Goal: Task Accomplishment & Management: Use online tool/utility

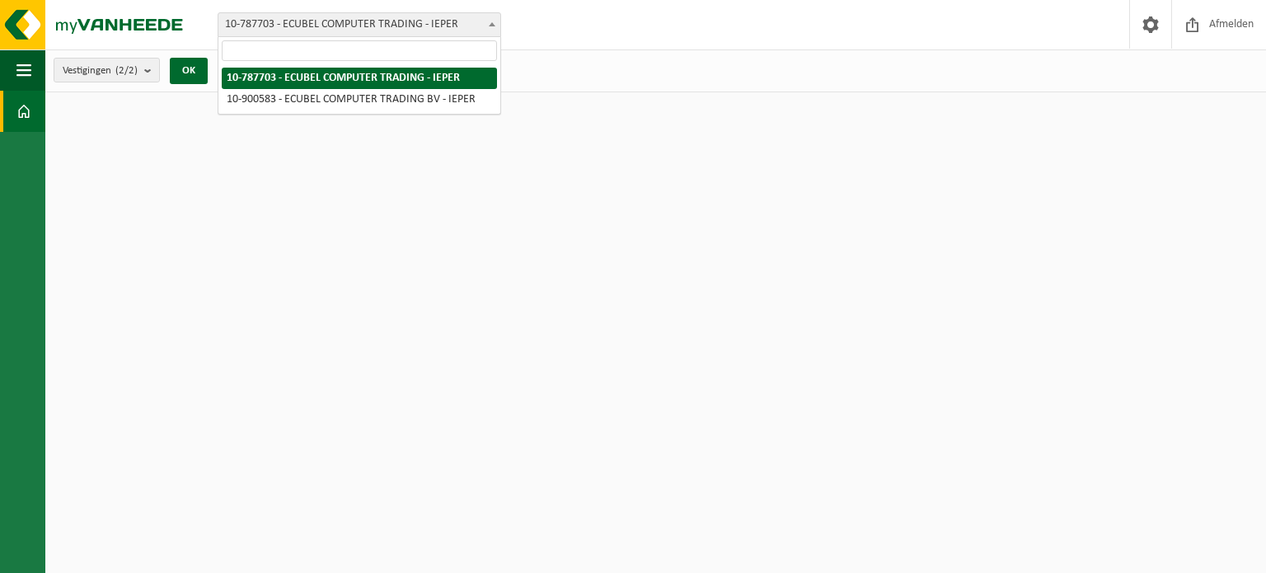
click at [494, 28] on span at bounding box center [492, 23] width 16 height 21
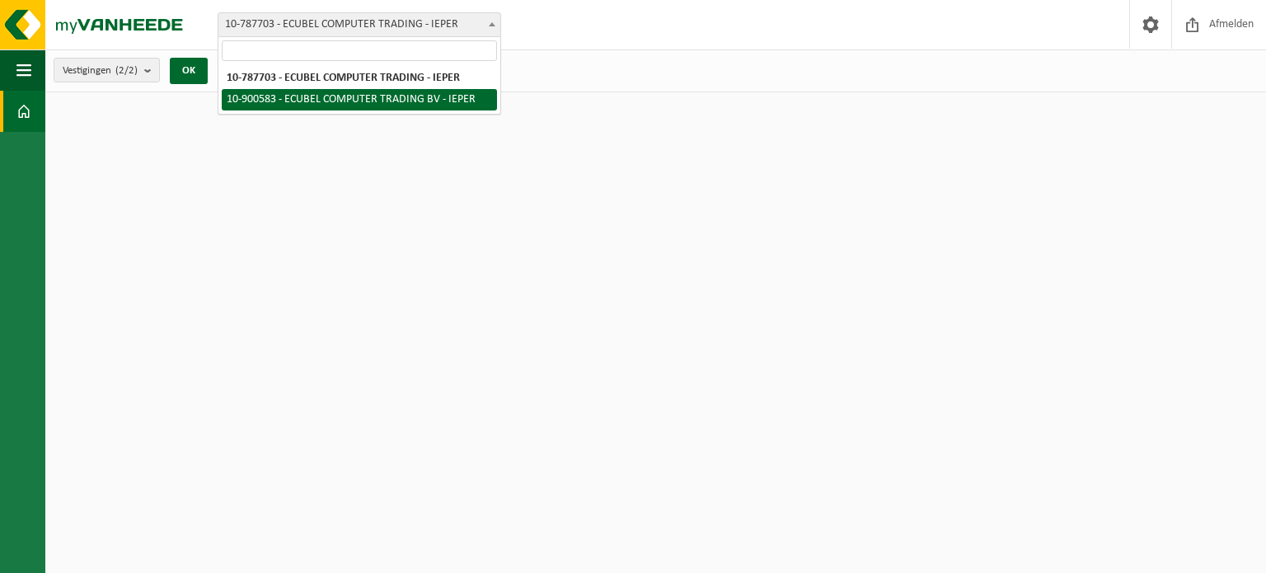
select select "119194"
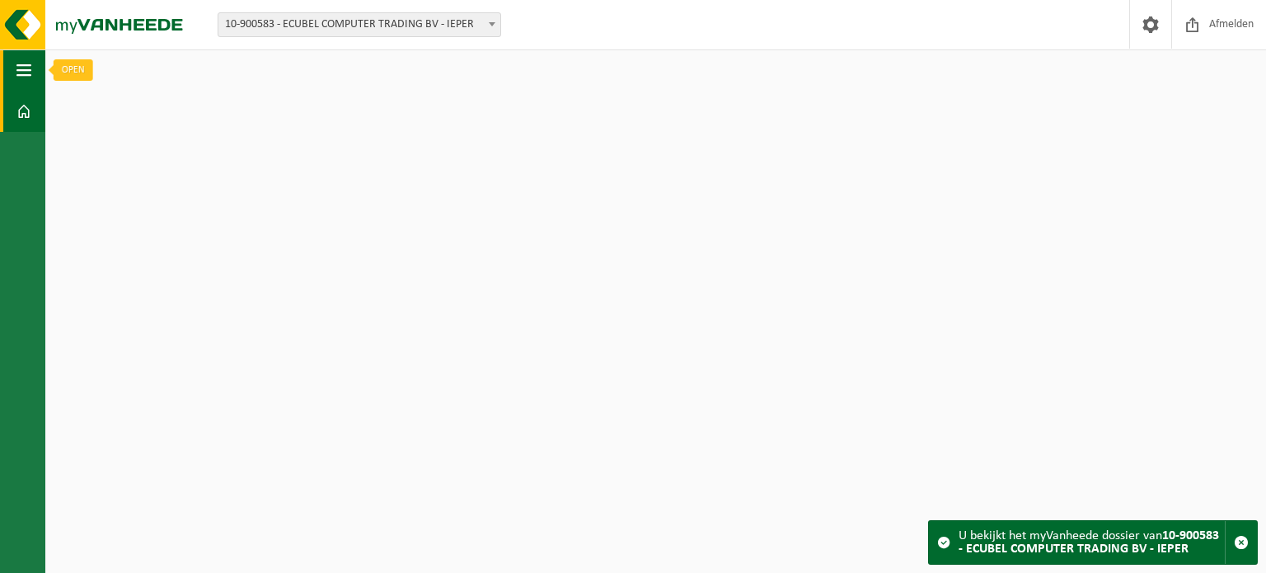
click at [18, 71] on span "button" at bounding box center [23, 69] width 15 height 41
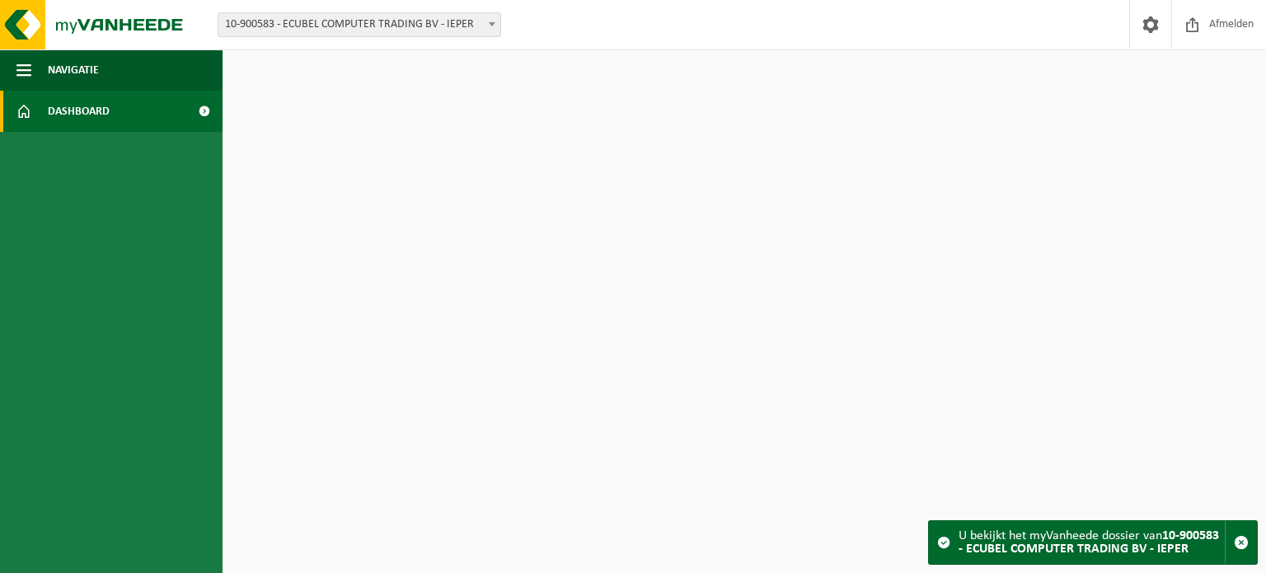
click at [205, 108] on span at bounding box center [203, 111] width 37 height 41
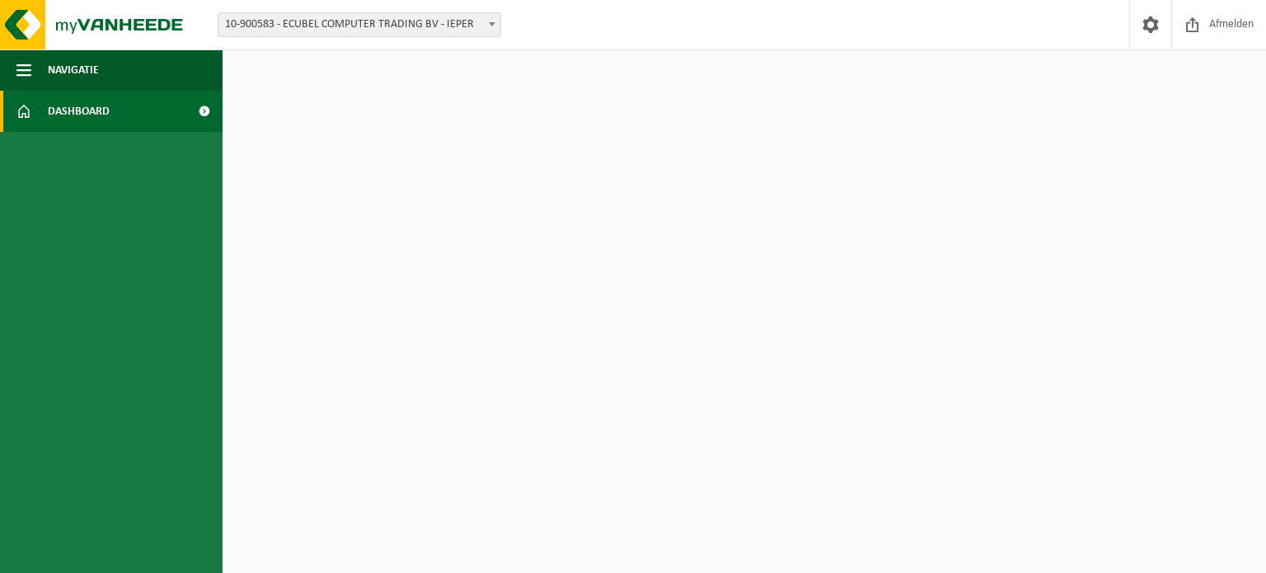
click at [435, 163] on html "Vestiging: 10-787703 - ECUBEL COMPUTER TRADING - IEPER 10-900583 - ECUBEL COMPU…" at bounding box center [633, 286] width 1266 height 573
click at [24, 60] on span "button" at bounding box center [23, 69] width 15 height 41
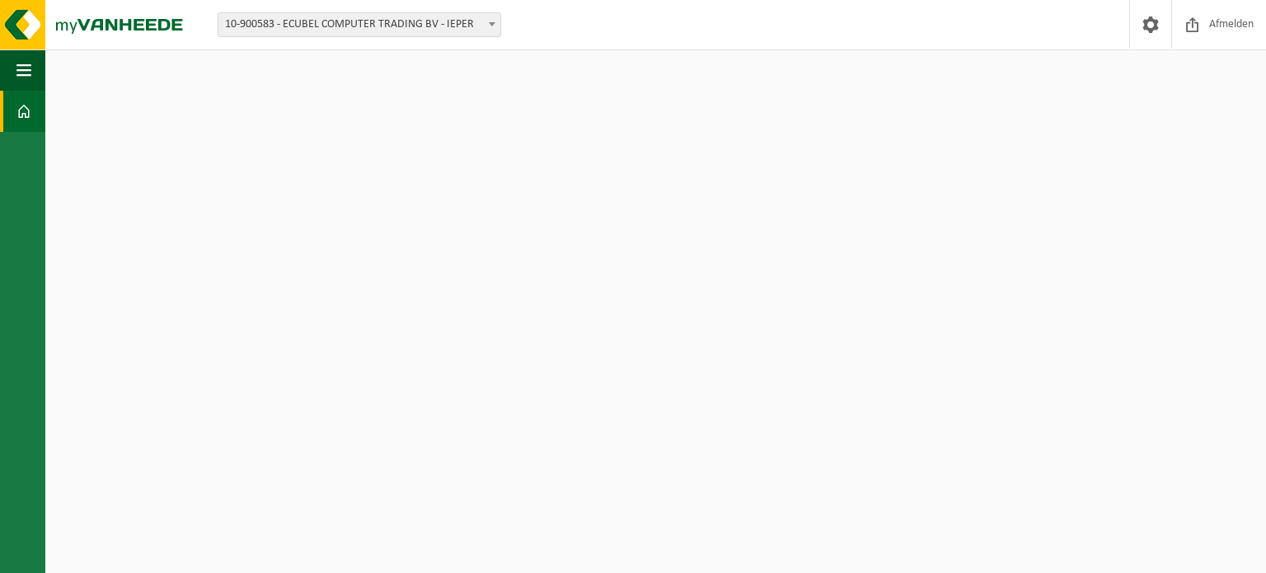
click at [185, 147] on html "Vestiging: 10-787703 - ECUBEL COMPUTER TRADING - IEPER 10-900583 - ECUBEL COMPU…" at bounding box center [633, 286] width 1266 height 573
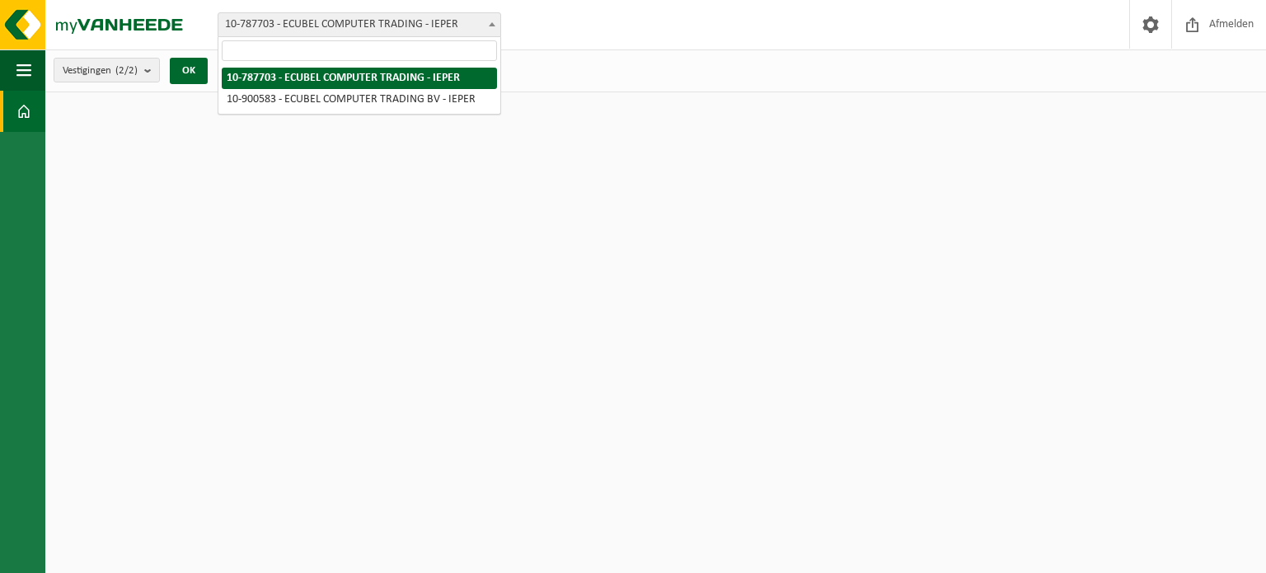
click at [495, 22] on span at bounding box center [492, 23] width 16 height 21
click at [495, 24] on span at bounding box center [492, 23] width 16 height 21
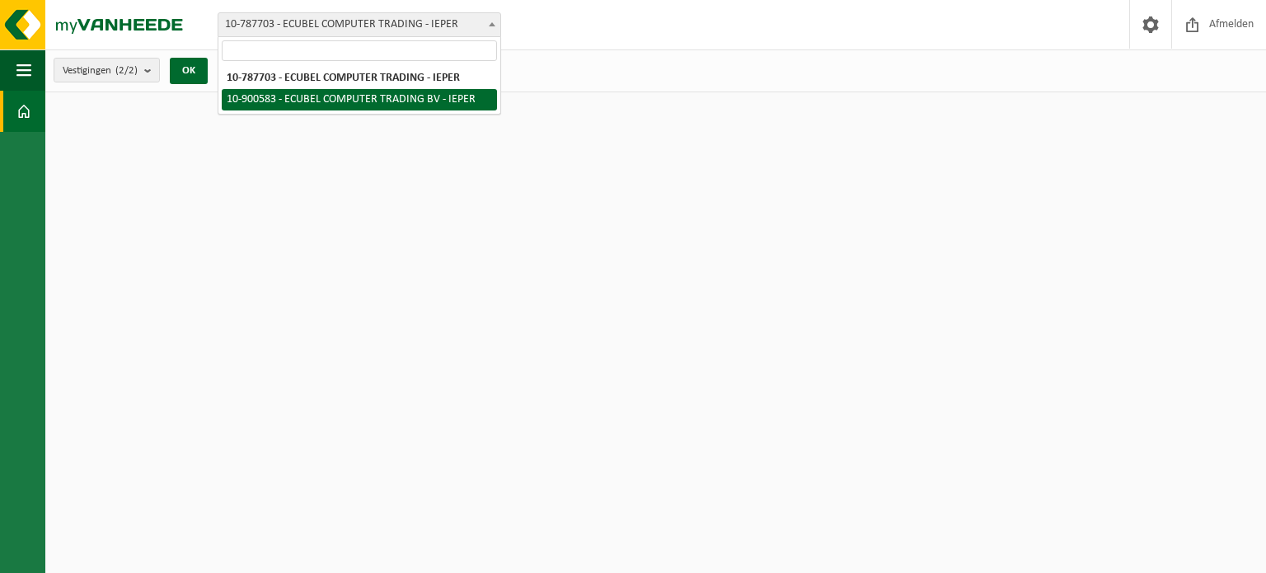
select select "119194"
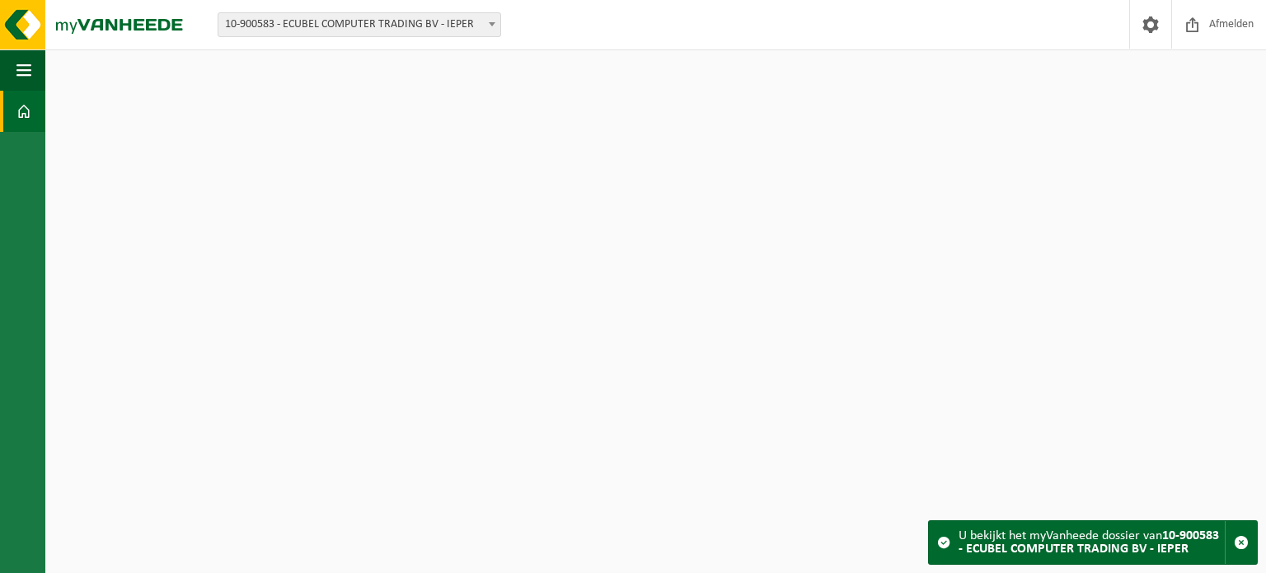
click at [1162, 539] on div "U bekijkt het myVanheede dossier van 10-900583 - ECUBEL COMPUTER TRADING BV - I…" at bounding box center [1092, 542] width 266 height 43
click at [940, 543] on span at bounding box center [943, 542] width 13 height 13
click at [945, 542] on span at bounding box center [943, 542] width 13 height 13
click at [1243, 540] on span "button" at bounding box center [1241, 542] width 15 height 15
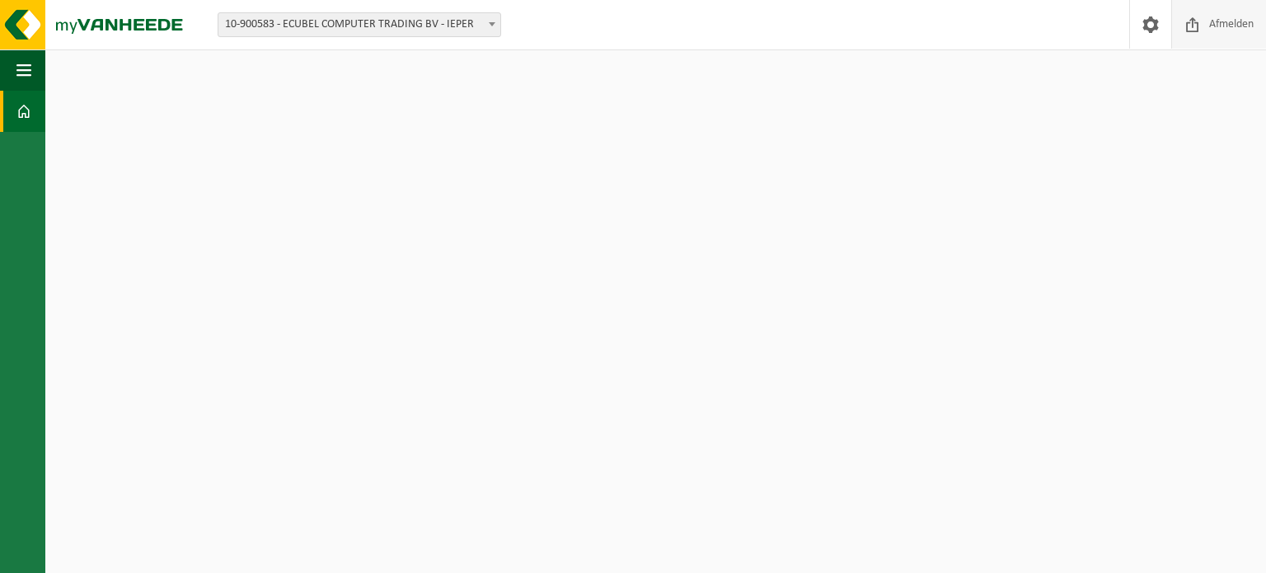
click at [1233, 30] on span "Afmelden" at bounding box center [1231, 24] width 53 height 49
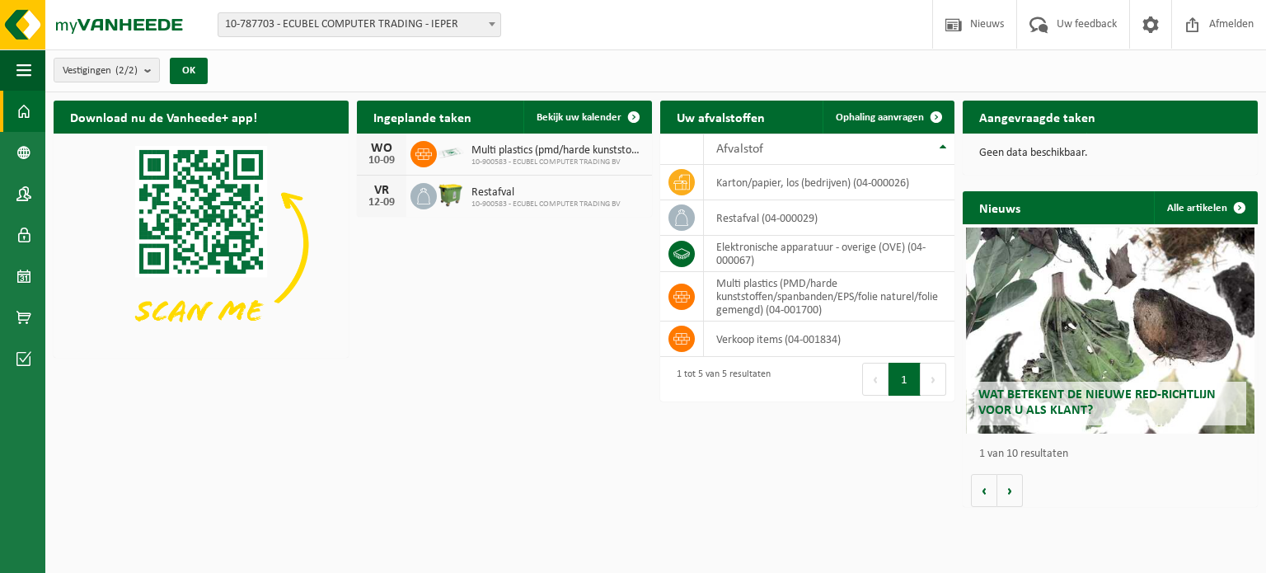
click at [429, 151] on icon at bounding box center [423, 154] width 16 height 12
click at [680, 184] on icon at bounding box center [681, 182] width 16 height 16
click at [769, 180] on td "karton/papier, los (bedrijven) (04-000026)" at bounding box center [829, 182] width 251 height 35
click at [633, 111] on span at bounding box center [633, 117] width 33 height 33
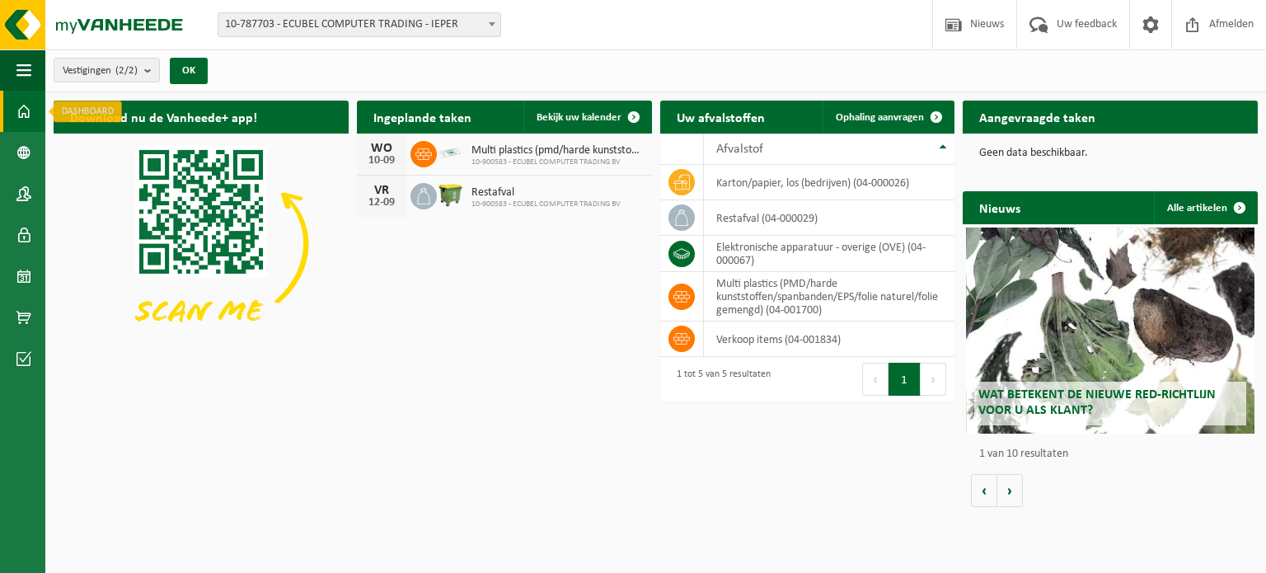
click at [21, 108] on span at bounding box center [23, 111] width 15 height 41
click at [937, 118] on span at bounding box center [936, 117] width 33 height 33
